Goal: Navigation & Orientation: Find specific page/section

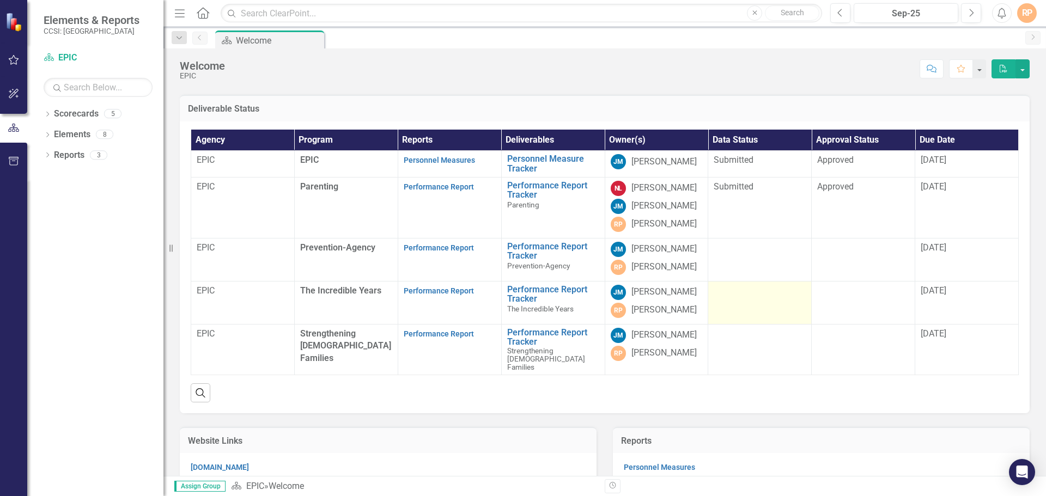
scroll to position [54, 0]
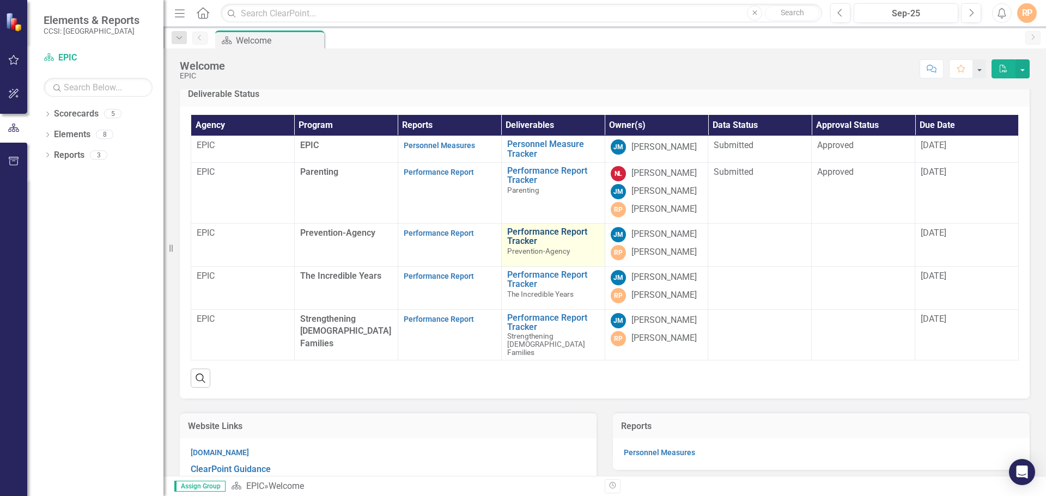
click at [537, 246] on link "Performance Report Tracker" at bounding box center [553, 236] width 92 height 19
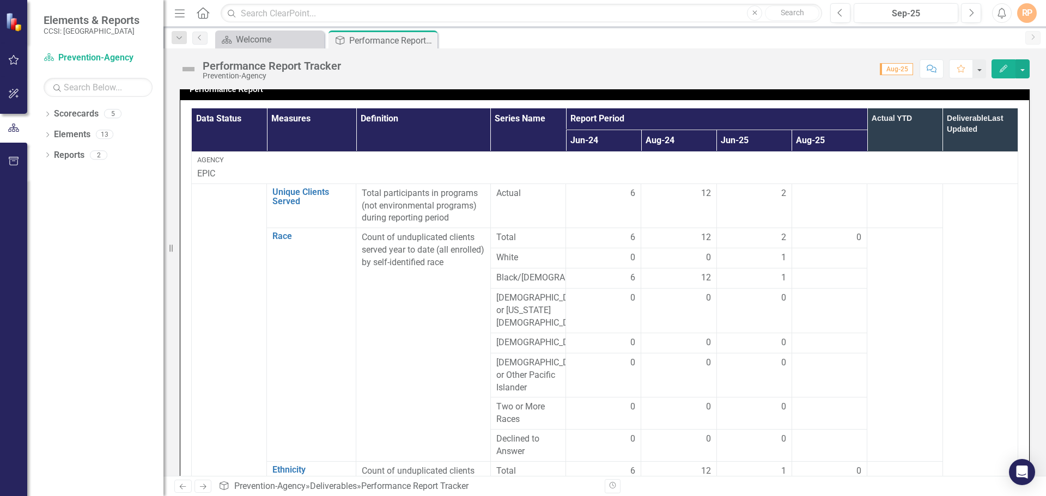
scroll to position [252, 0]
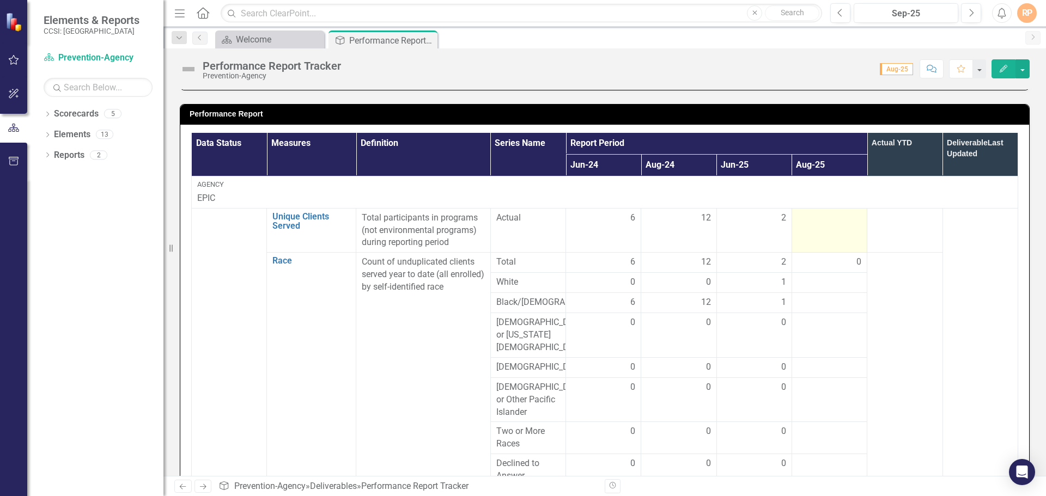
click at [826, 236] on td at bounding box center [828, 230] width 75 height 45
click at [840, 220] on div at bounding box center [829, 218] width 64 height 13
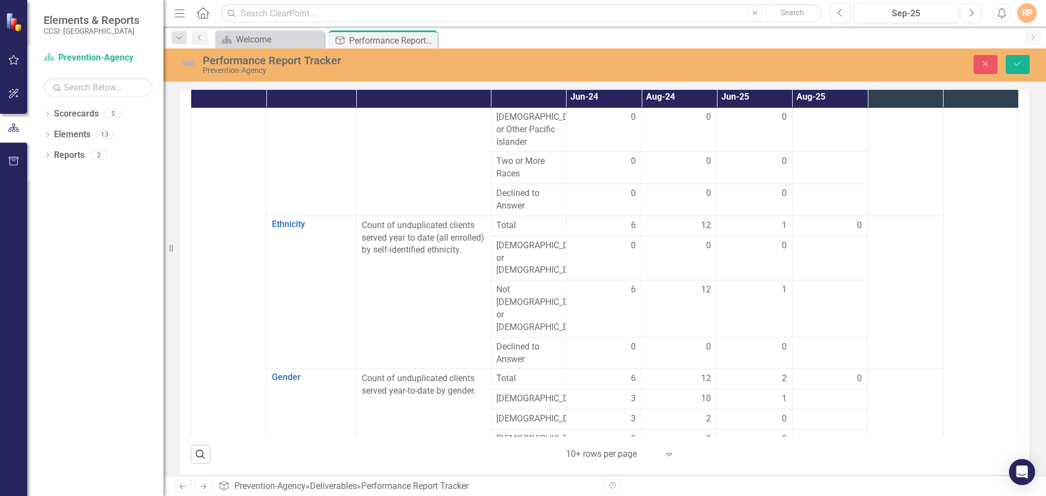
scroll to position [0, 0]
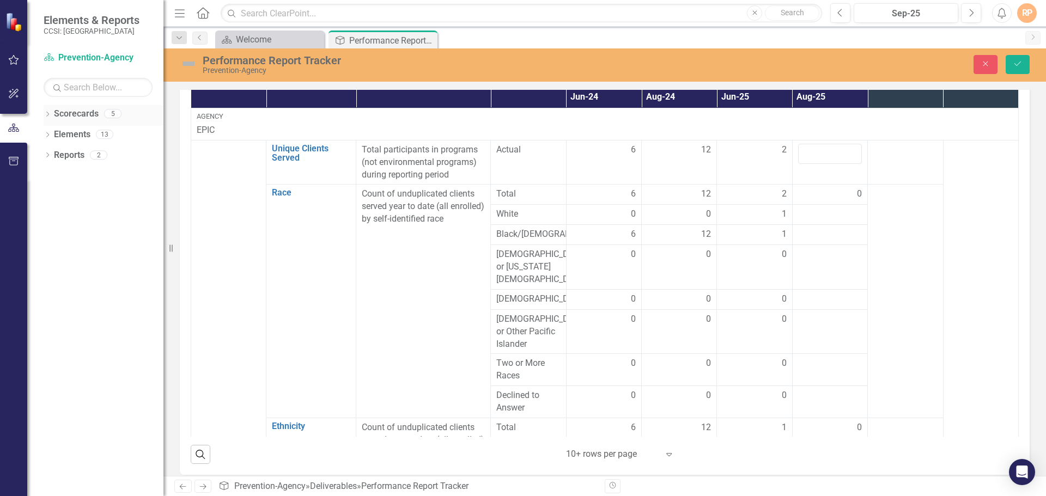
click at [74, 116] on link "Scorecards" at bounding box center [76, 114] width 45 height 13
click at [113, 117] on div "5" at bounding box center [112, 113] width 17 height 9
click at [86, 116] on link "Scorecards" at bounding box center [76, 114] width 45 height 13
click at [42, 113] on div "Dropdown Scorecards 5 Dropdown EPIC Parenting Prevention-Agency The Incredible …" at bounding box center [95, 300] width 136 height 391
click at [43, 113] on div "Dropdown Scorecards 5 Dropdown EPIC Parenting Prevention-Agency The Incredible …" at bounding box center [95, 300] width 136 height 391
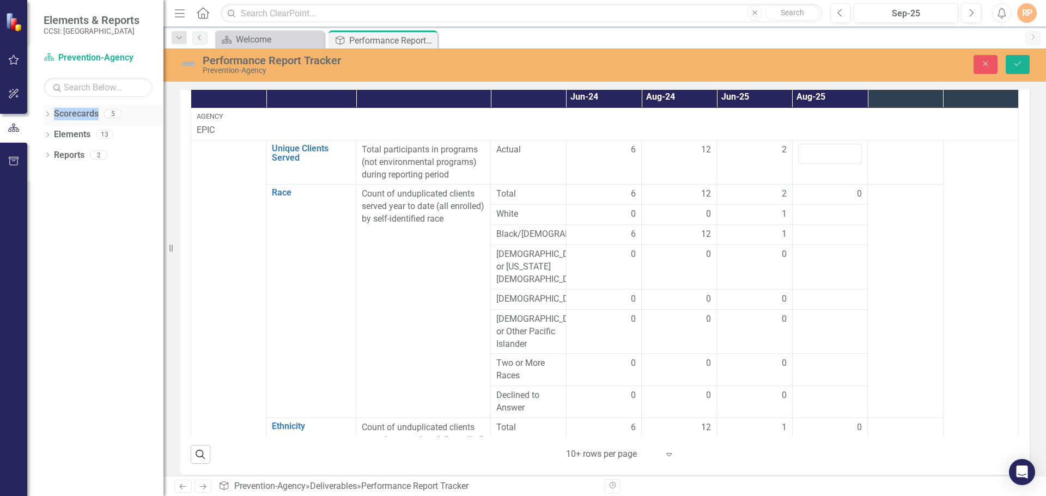
click at [65, 115] on link "Scorecards" at bounding box center [76, 114] width 45 height 13
click at [115, 116] on div "5" at bounding box center [112, 113] width 17 height 9
click at [71, 159] on link "Reports" at bounding box center [69, 155] width 31 height 13
click at [97, 157] on div "2" at bounding box center [98, 154] width 17 height 9
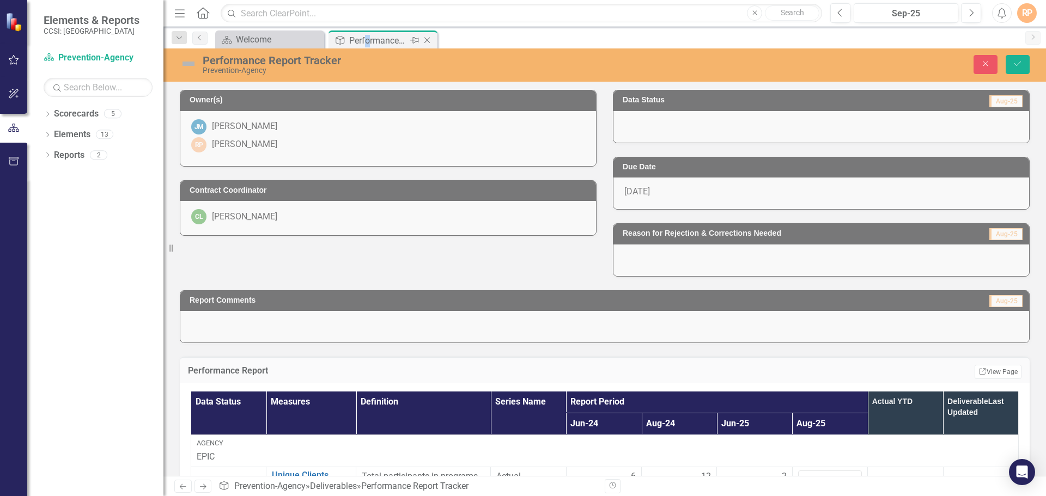
click at [368, 40] on div "Performance Report Tracker" at bounding box center [378, 41] width 58 height 14
click at [272, 38] on div "Welcome" at bounding box center [272, 40] width 72 height 14
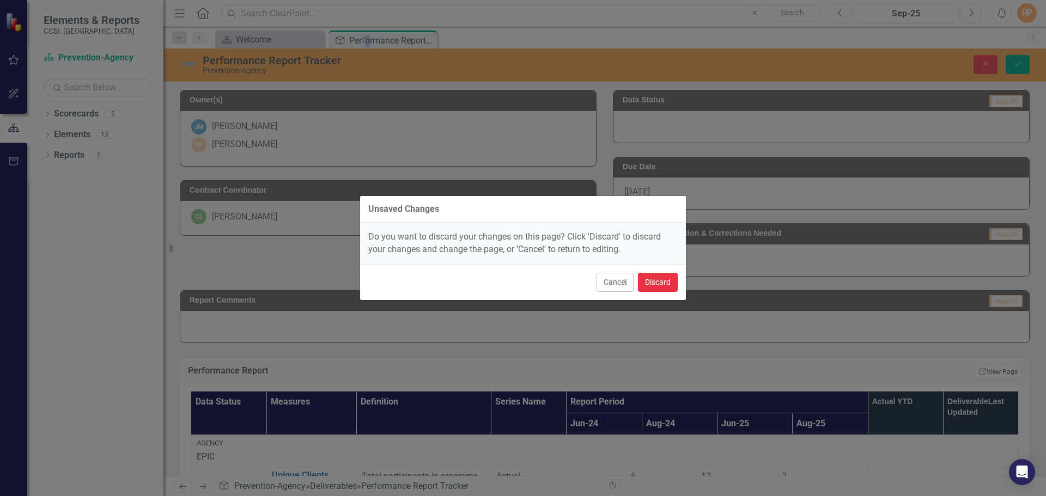
click at [650, 282] on button "Discard" at bounding box center [658, 282] width 40 height 19
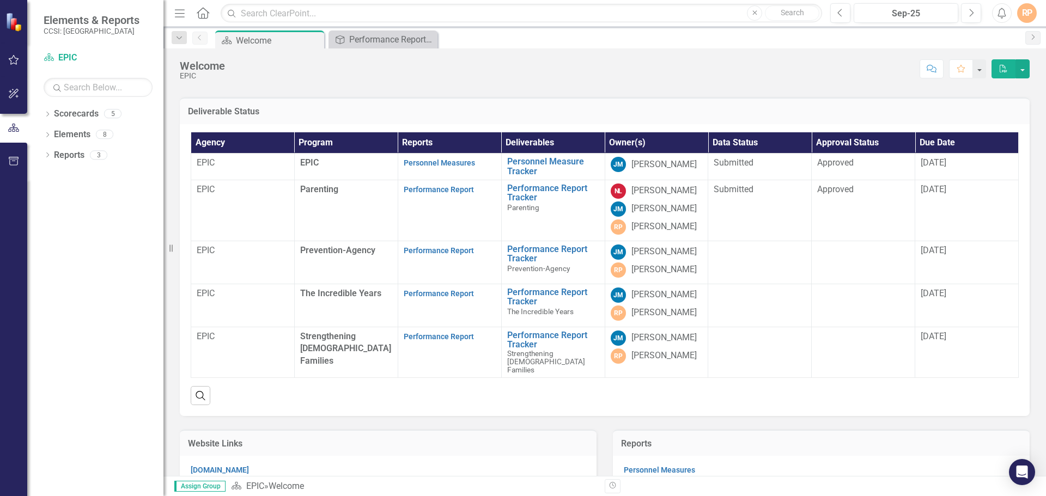
scroll to position [54, 0]
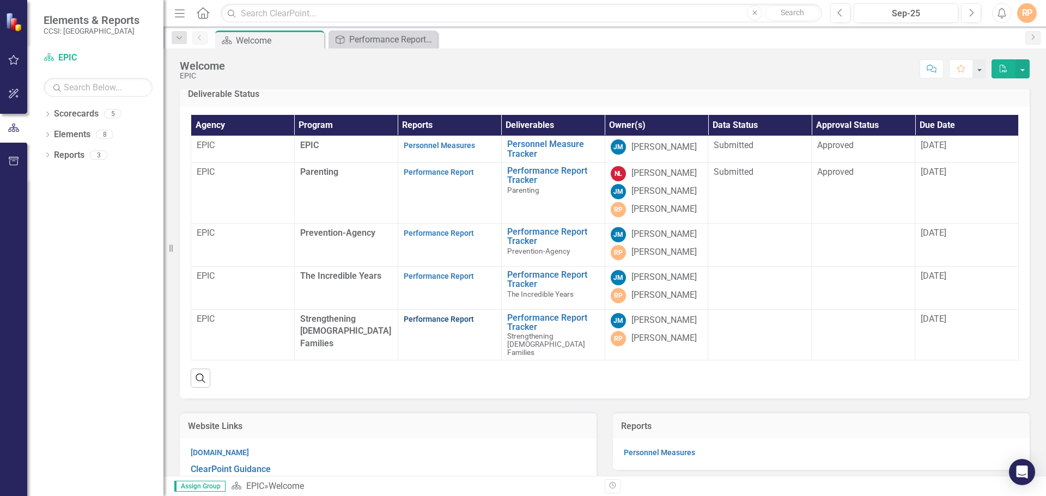
click at [449, 324] on link "Performance Report" at bounding box center [439, 319] width 70 height 9
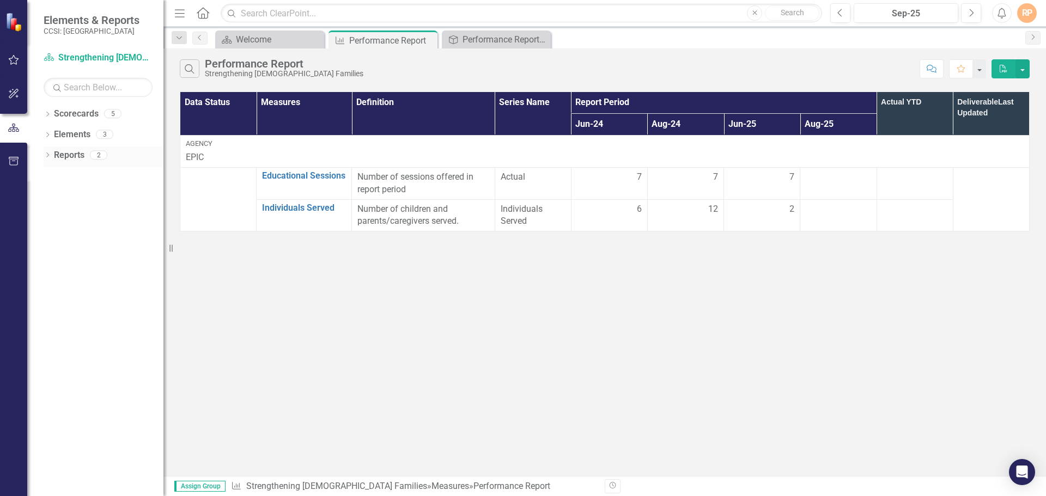
click at [45, 156] on icon "Dropdown" at bounding box center [48, 156] width 8 height 6
click at [393, 41] on div "Performance Report" at bounding box center [378, 41] width 58 height 14
click at [271, 35] on div "Welcome" at bounding box center [272, 40] width 72 height 14
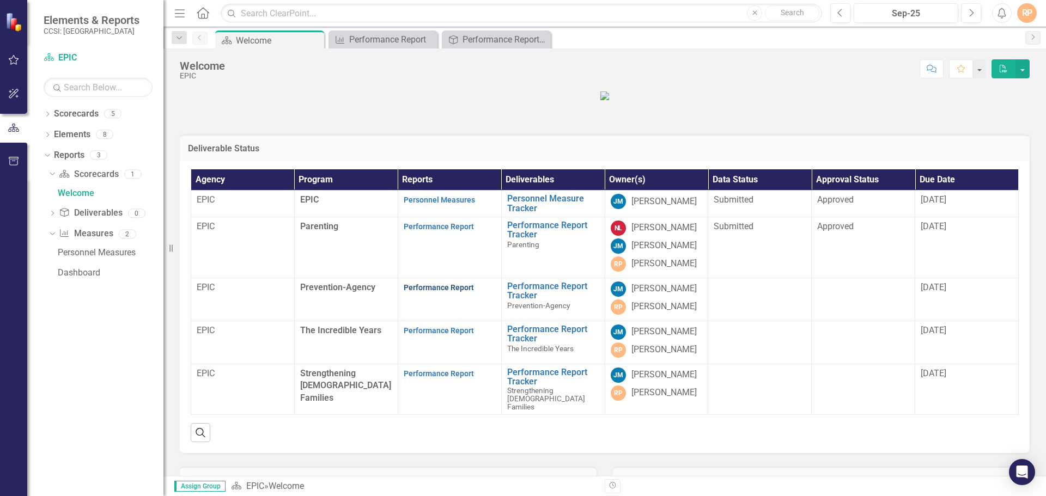
click at [437, 292] on link "Performance Report" at bounding box center [439, 287] width 70 height 9
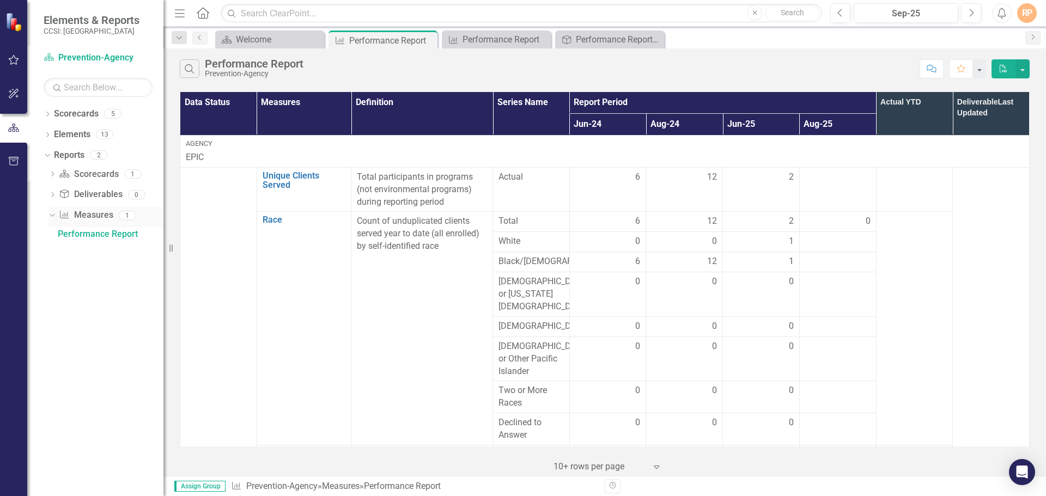
click at [50, 215] on icon "Dropdown" at bounding box center [51, 215] width 6 height 8
click at [397, 43] on div "Performance Report" at bounding box center [378, 41] width 58 height 14
click at [478, 42] on div "Performance Report" at bounding box center [498, 40] width 72 height 14
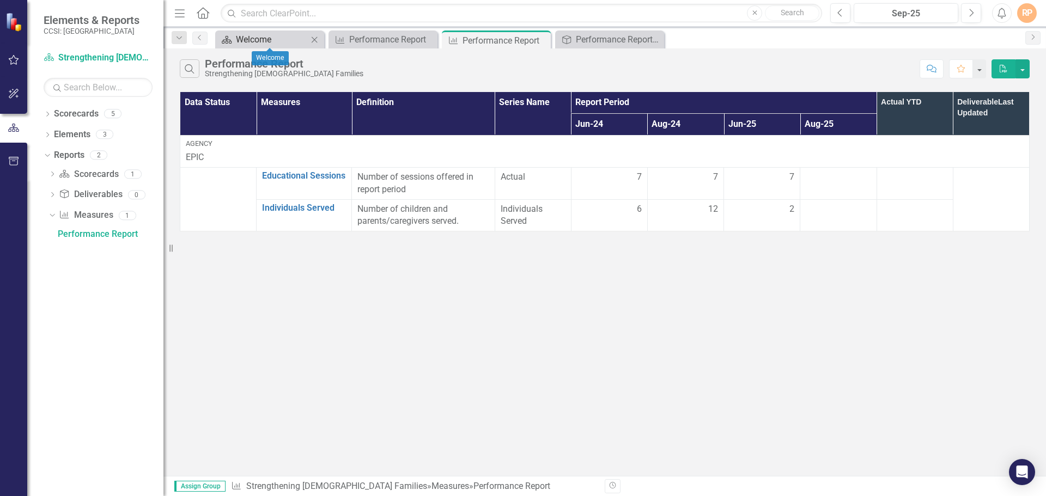
click at [268, 37] on div "Welcome" at bounding box center [272, 40] width 72 height 14
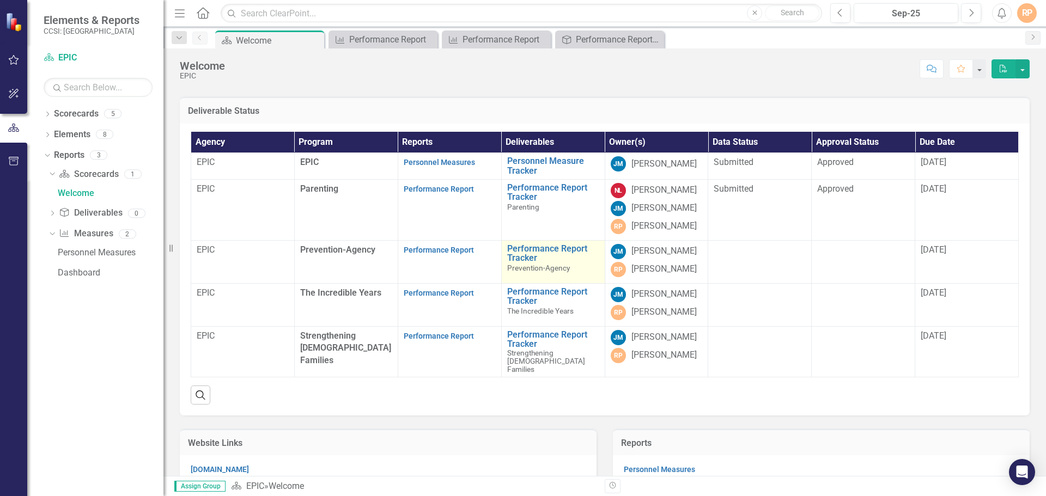
scroll to position [54, 0]
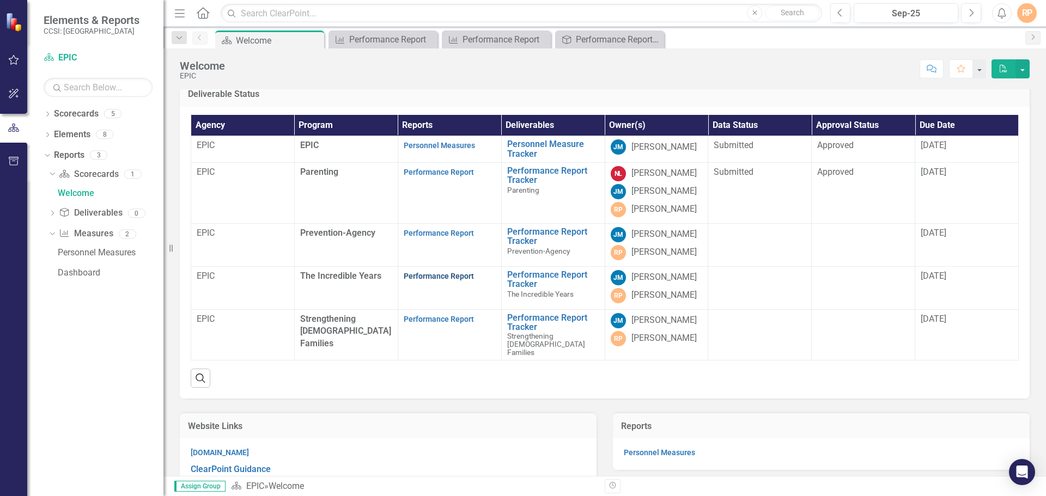
click at [420, 281] on link "Performance Report" at bounding box center [439, 276] width 70 height 9
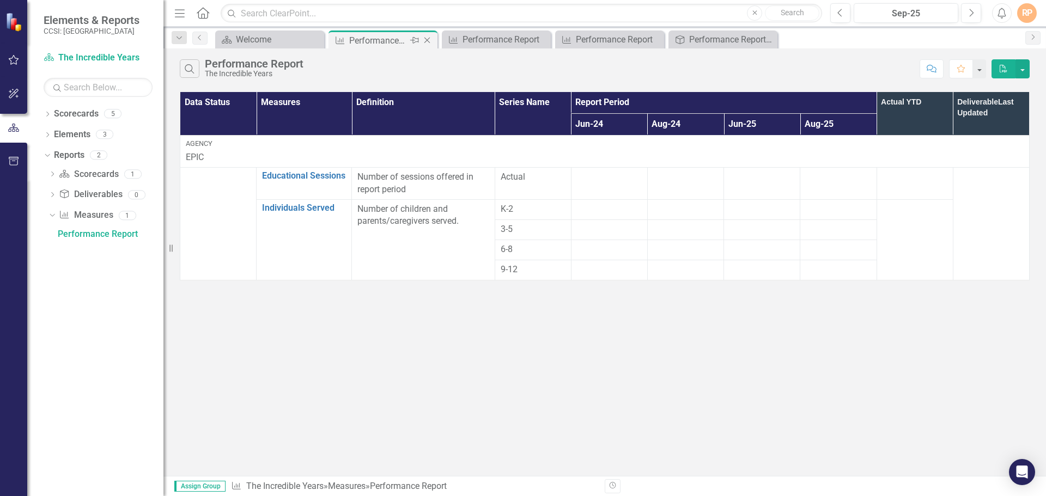
click at [392, 42] on div "Performance Report" at bounding box center [378, 41] width 58 height 14
click at [478, 38] on div "Performance Report" at bounding box center [498, 40] width 72 height 14
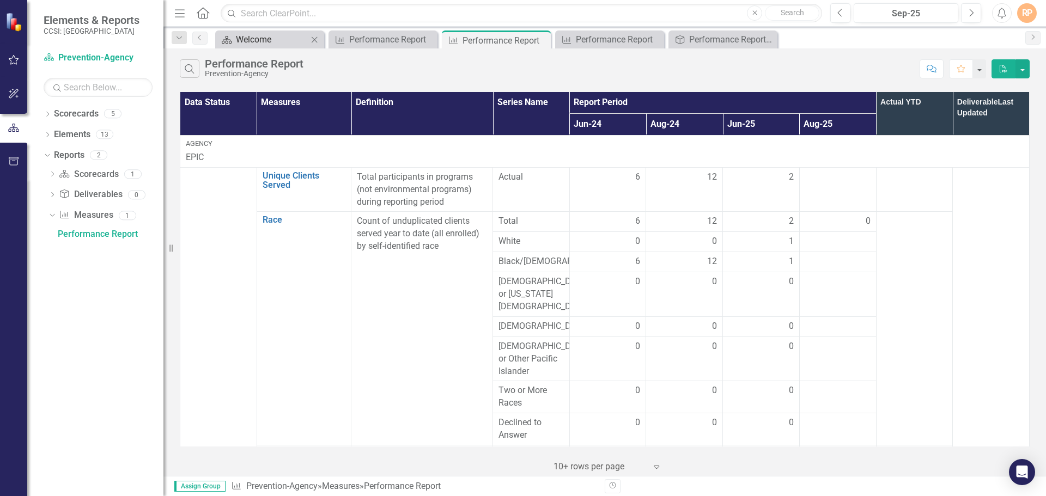
click at [260, 42] on div "Welcome" at bounding box center [272, 40] width 72 height 14
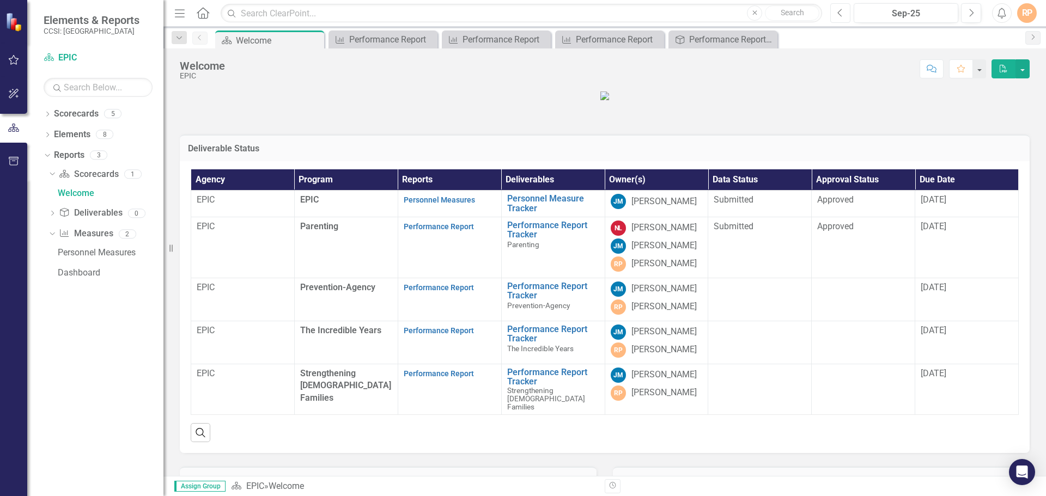
click at [845, 14] on button "Previous" at bounding box center [840, 13] width 20 height 20
click at [1025, 15] on div "RP" at bounding box center [1027, 13] width 20 height 20
click at [998, 137] on link "Logout Log Out" at bounding box center [993, 137] width 86 height 20
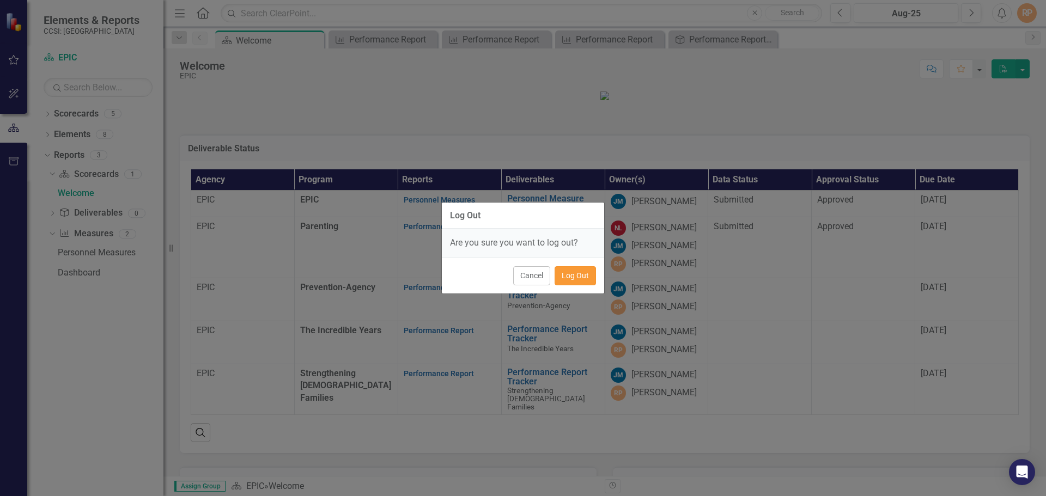
click at [581, 273] on button "Log Out" at bounding box center [574, 275] width 41 height 19
